Goal: Check status

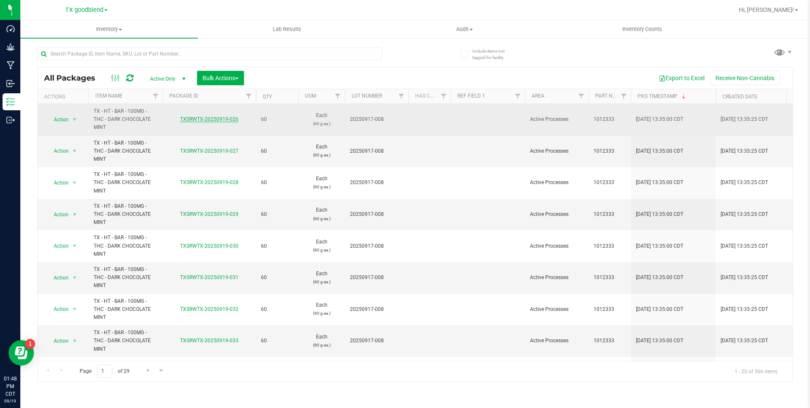
click at [216, 119] on link "TXSRWTX-20250919-026" at bounding box center [209, 119] width 58 height 6
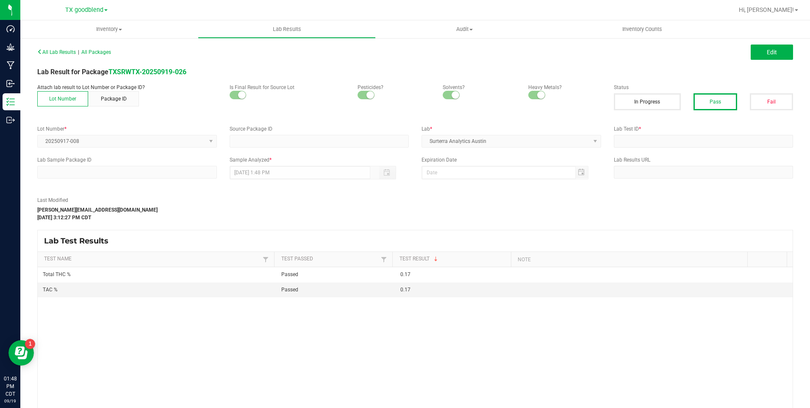
type input "TXSRWTX-20250917-009"
type input "20250917-008"
type input "TXSRWTX-20250917-009"
type input "[DATE] 3:11 PM"
